Goal: Information Seeking & Learning: Check status

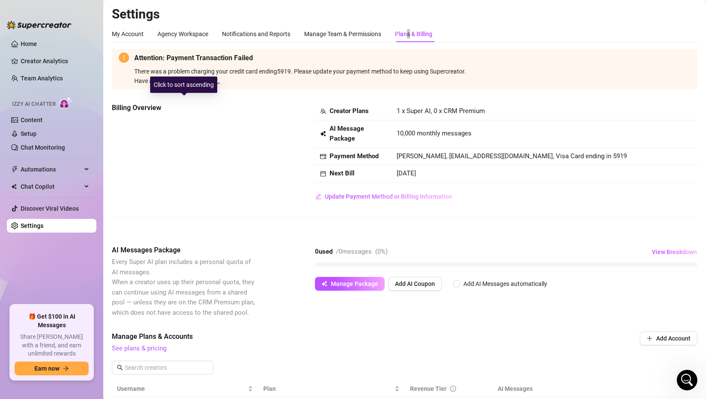
scroll to position [286, 0]
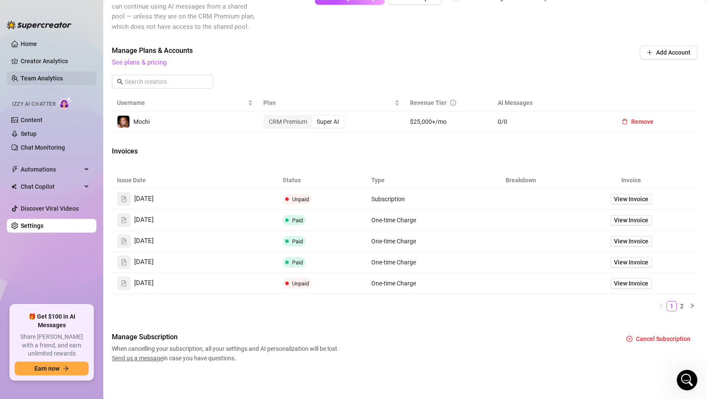
click at [43, 76] on link "Team Analytics" at bounding box center [42, 78] width 42 height 7
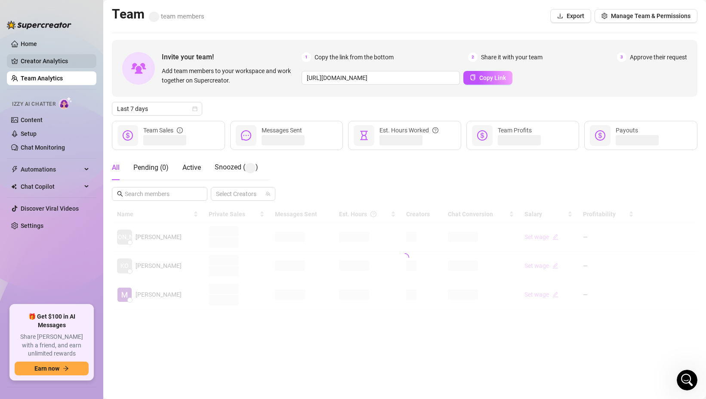
click at [41, 58] on link "Creator Analytics" at bounding box center [55, 61] width 69 height 14
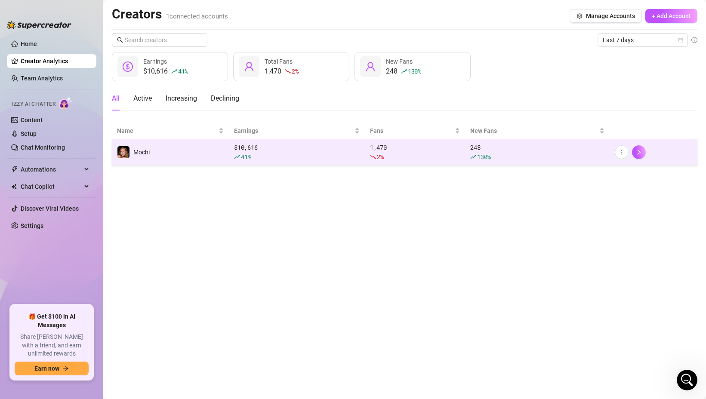
click at [278, 151] on div "$ 10,616 41 %" at bounding box center [297, 152] width 126 height 19
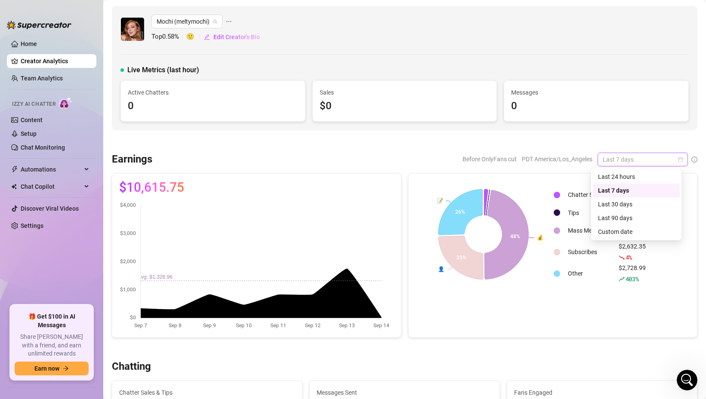
click at [629, 161] on span "Last 7 days" at bounding box center [642, 159] width 80 height 13
click at [638, 208] on div "Last 30 days" at bounding box center [636, 204] width 77 height 9
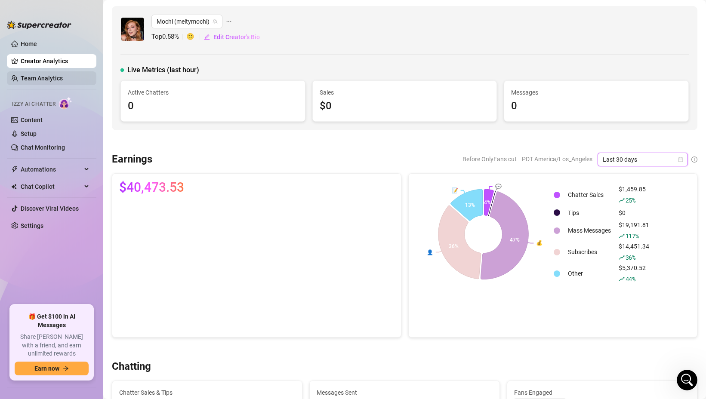
click at [42, 78] on link "Team Analytics" at bounding box center [42, 78] width 42 height 7
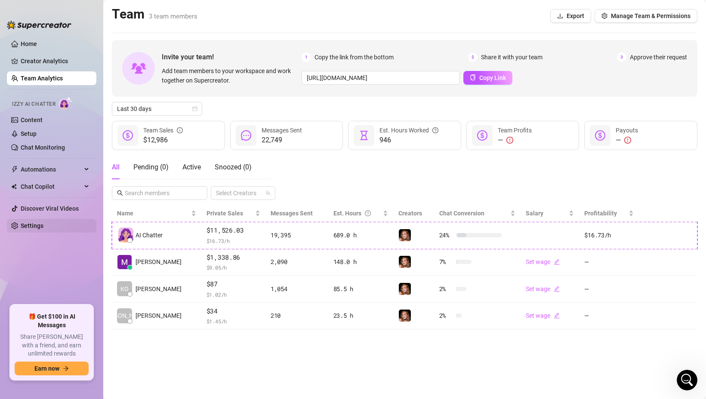
click at [34, 226] on link "Settings" at bounding box center [32, 225] width 23 height 7
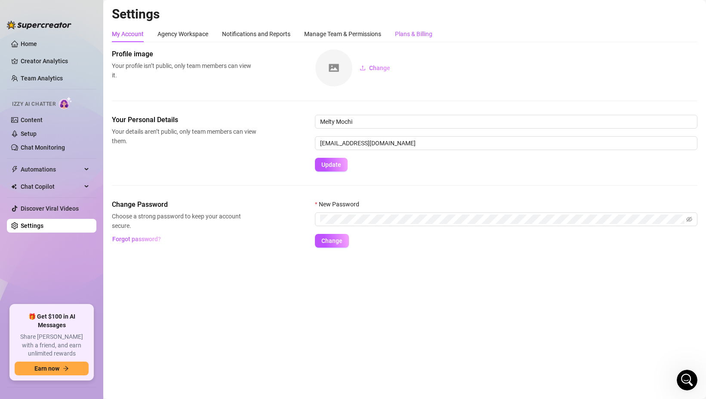
click at [419, 36] on div "Plans & Billing" at bounding box center [413, 33] width 37 height 9
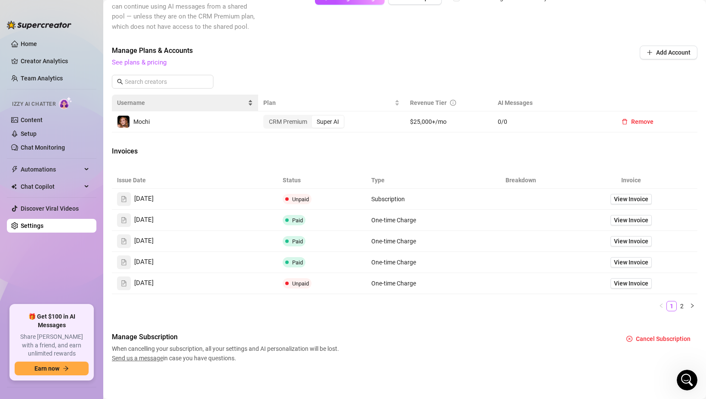
scroll to position [275, 0]
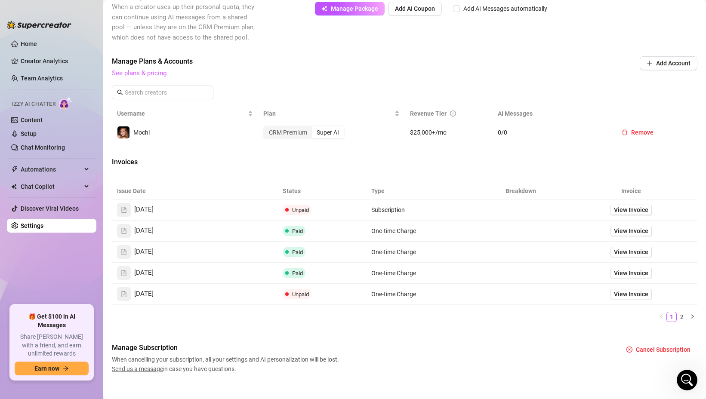
click at [138, 73] on link "See plans & pricing" at bounding box center [139, 73] width 55 height 8
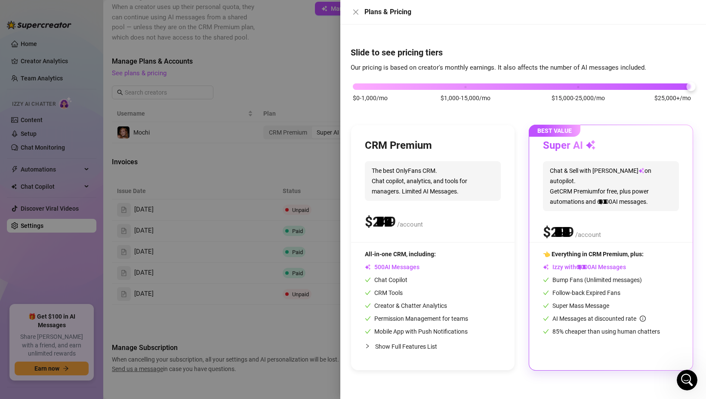
click at [674, 87] on div "$0-1,000/mo $1,000-15,000/mo $15,000-25,000/mo $25,000+/mo" at bounding box center [522, 84] width 338 height 5
click at [63, 80] on div at bounding box center [353, 199] width 706 height 399
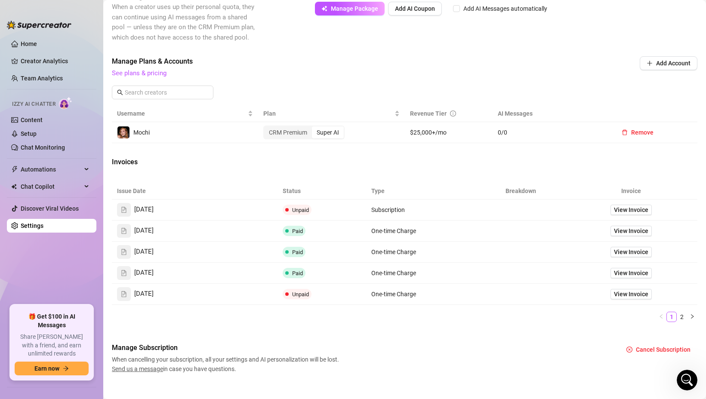
click at [63, 80] on link "Team Analytics" at bounding box center [42, 78] width 42 height 7
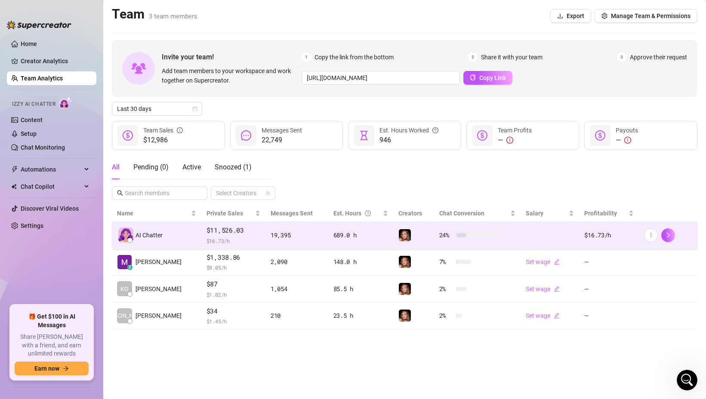
click at [226, 235] on span "$11,526.03" at bounding box center [233, 230] width 54 height 10
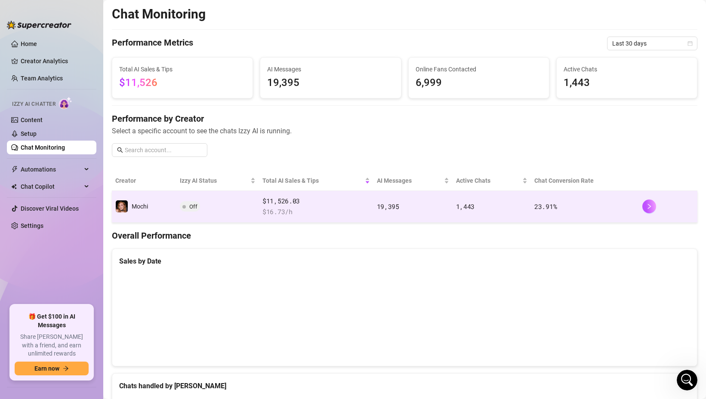
click at [219, 193] on td "Off" at bounding box center [217, 207] width 83 height 32
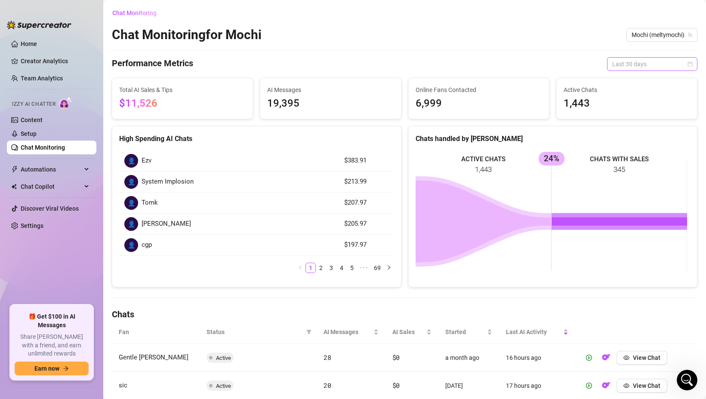
click at [630, 63] on span "Last 30 days" at bounding box center [652, 64] width 80 height 13
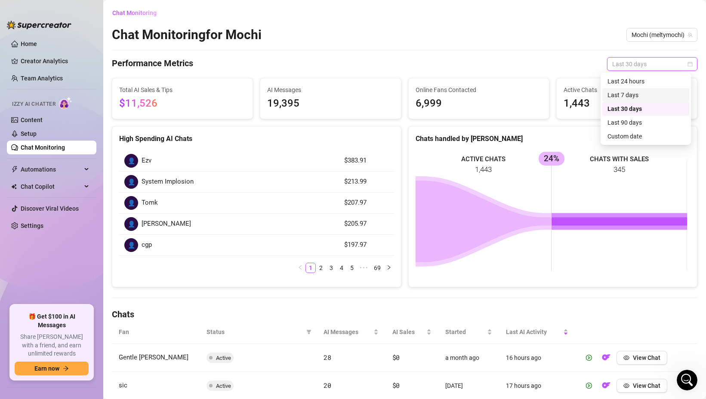
click at [633, 99] on div "Last 7 days" at bounding box center [645, 94] width 77 height 9
click at [621, 64] on span "Last 7 days" at bounding box center [652, 64] width 80 height 13
click at [627, 107] on div "Last 30 days" at bounding box center [645, 108] width 77 height 9
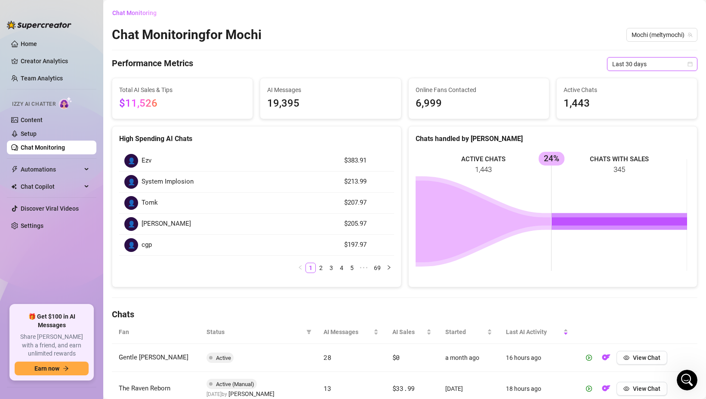
scroll to position [121, 0]
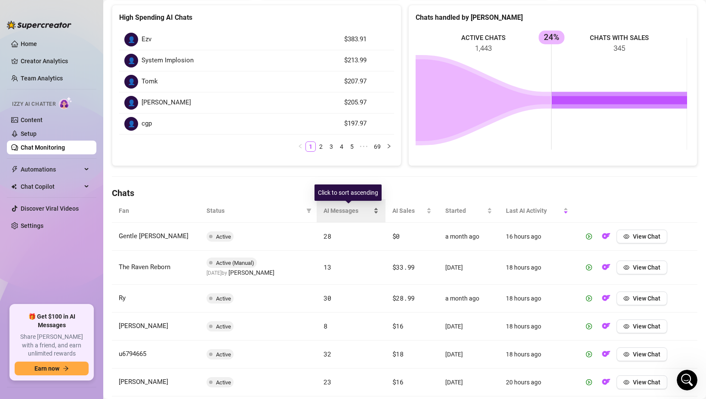
click at [327, 212] on span "AI Messages" at bounding box center [347, 210] width 48 height 9
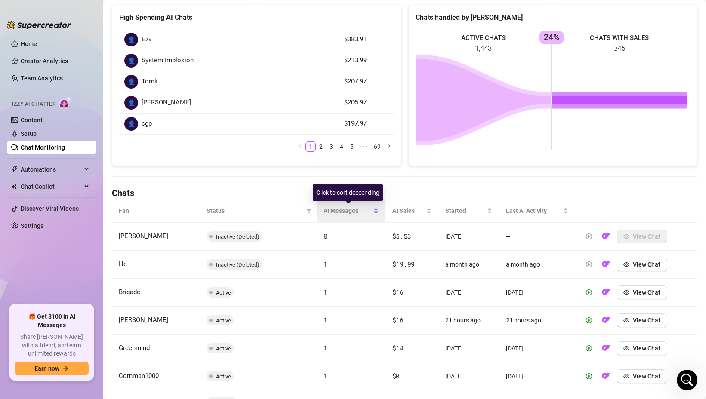
click at [328, 212] on span "AI Messages" at bounding box center [347, 210] width 48 height 9
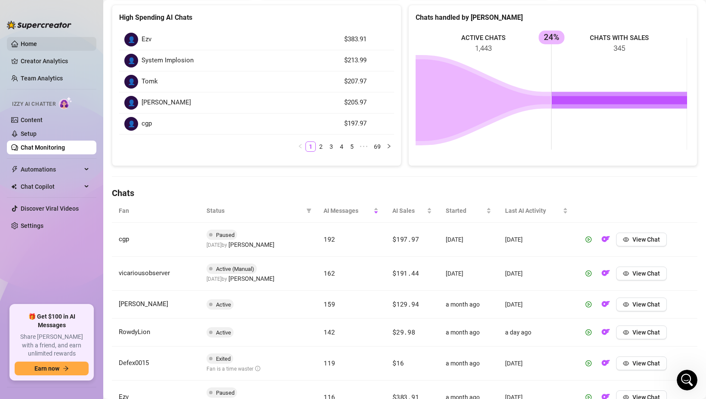
click at [29, 43] on link "Home" at bounding box center [29, 43] width 16 height 7
